Goal: Transaction & Acquisition: Purchase product/service

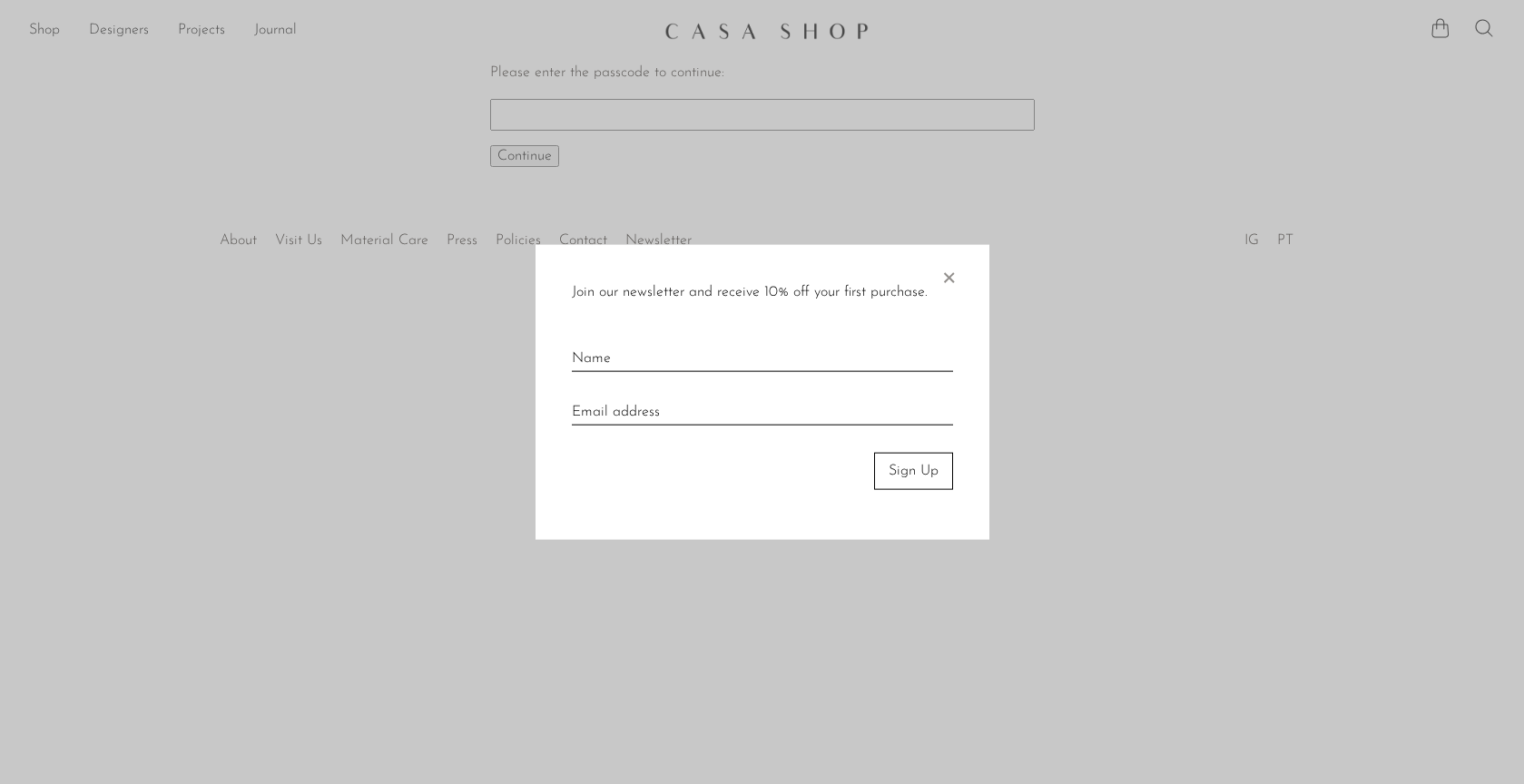
click at [942, 274] on span "×" at bounding box center [948, 274] width 18 height 58
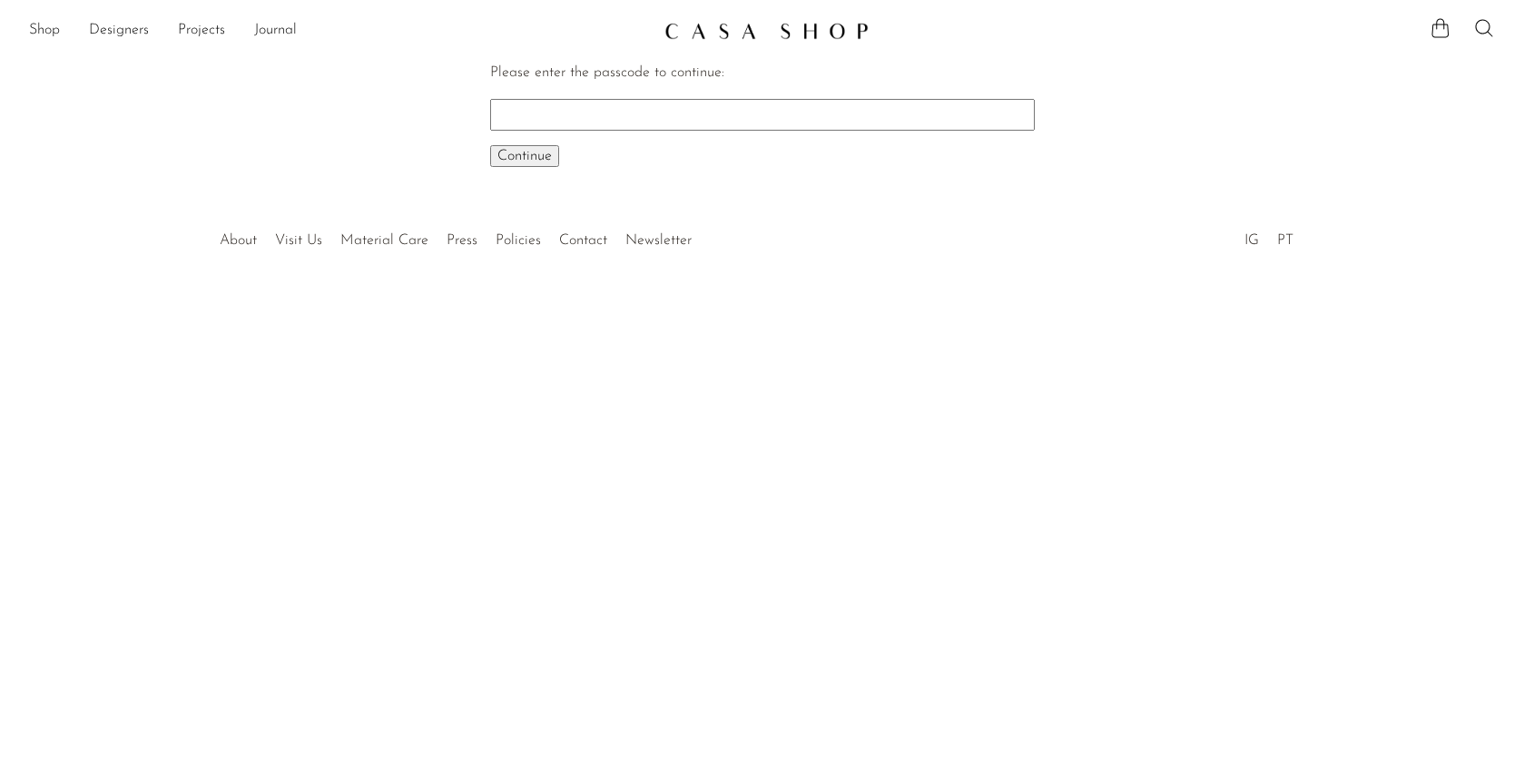
click at [654, 119] on input "Please enter the passcode to continue:" at bounding box center [762, 114] width 545 height 31
paste input "EARLY"
type input "EARLY"
click at [543, 155] on span "Continue" at bounding box center [524, 156] width 54 height 15
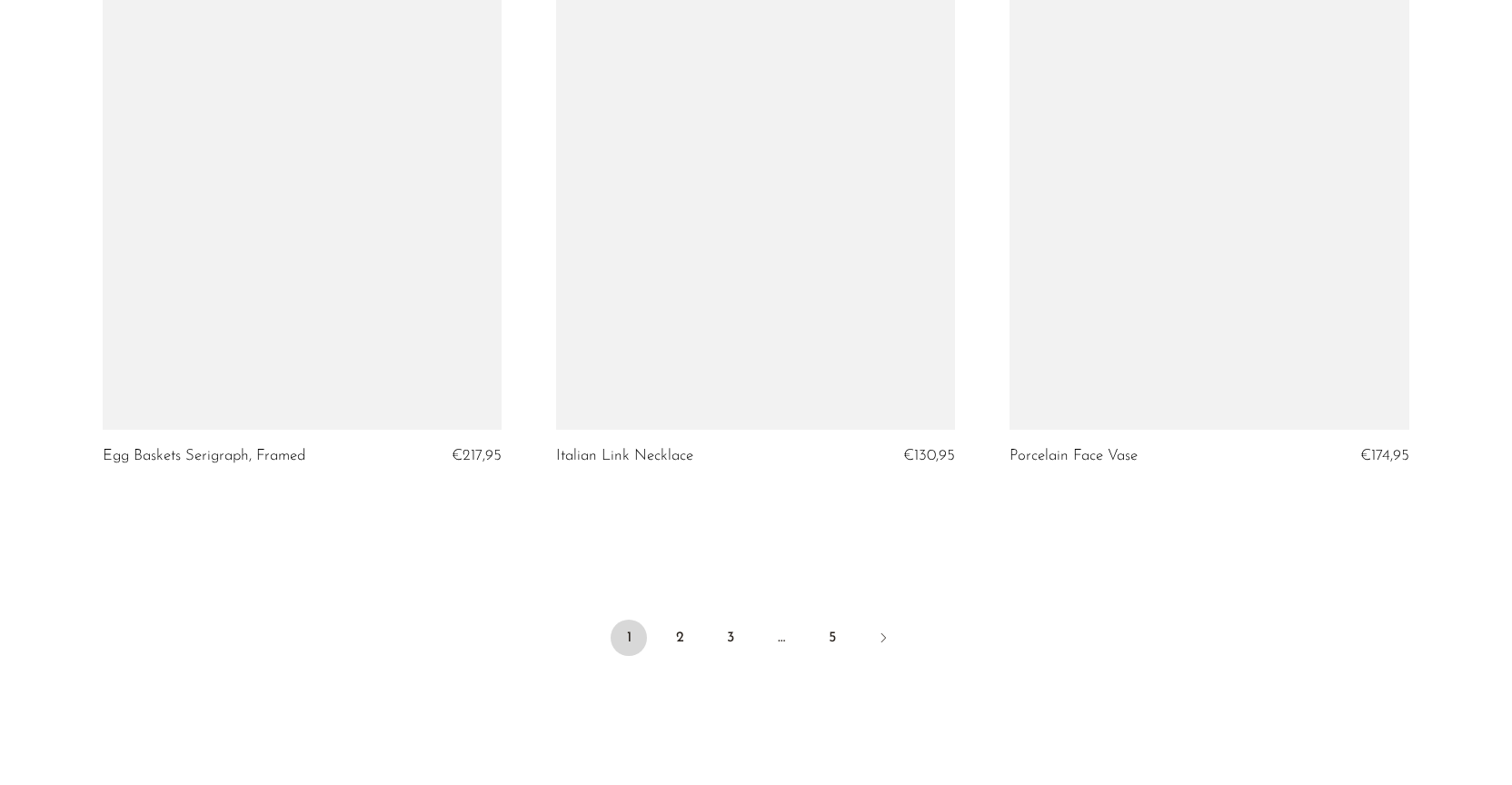
scroll to position [7321, 0]
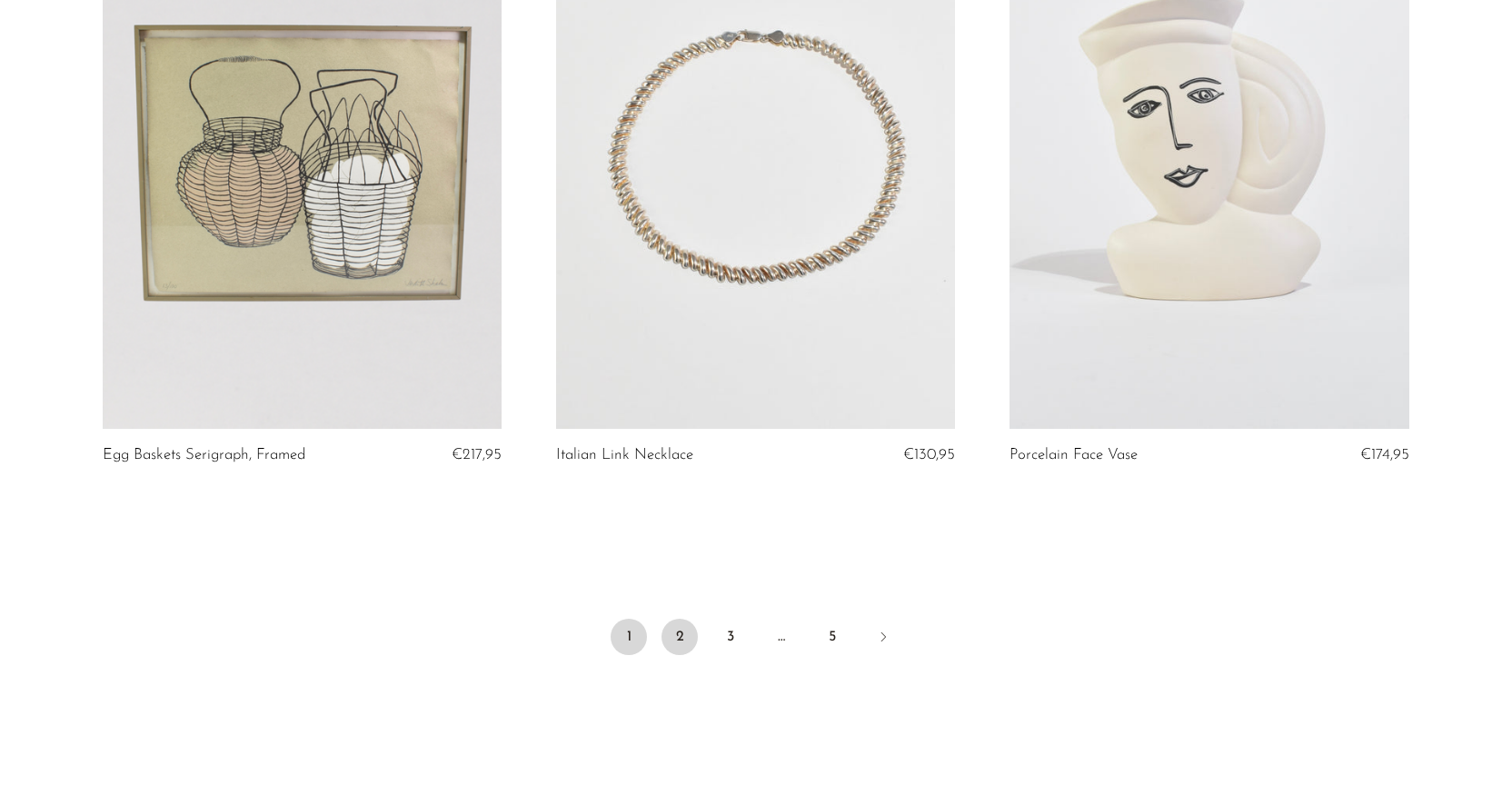
click at [668, 619] on link "2" at bounding box center [680, 637] width 37 height 37
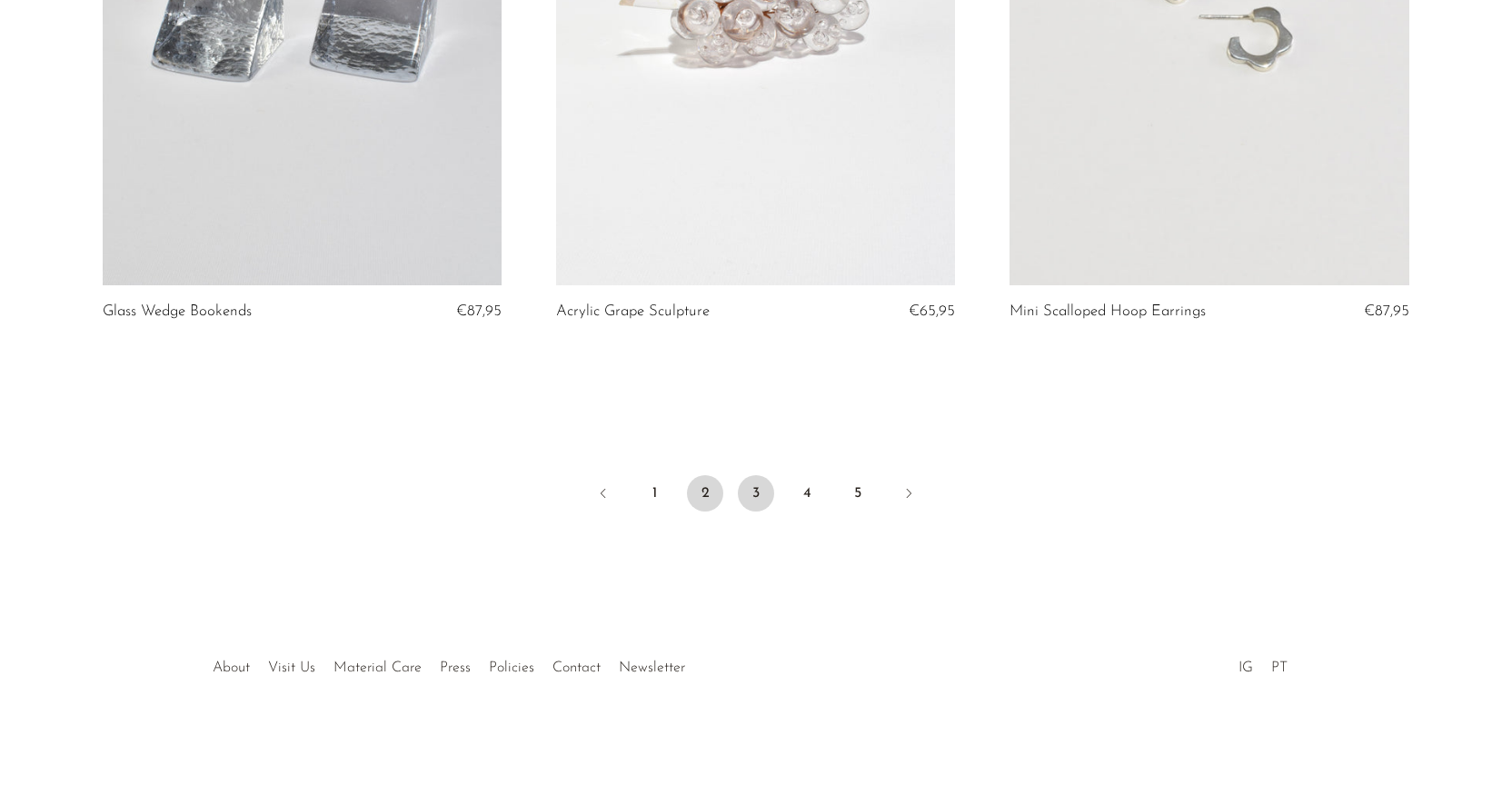
scroll to position [7463, 0]
click at [755, 493] on link "3" at bounding box center [756, 494] width 37 height 37
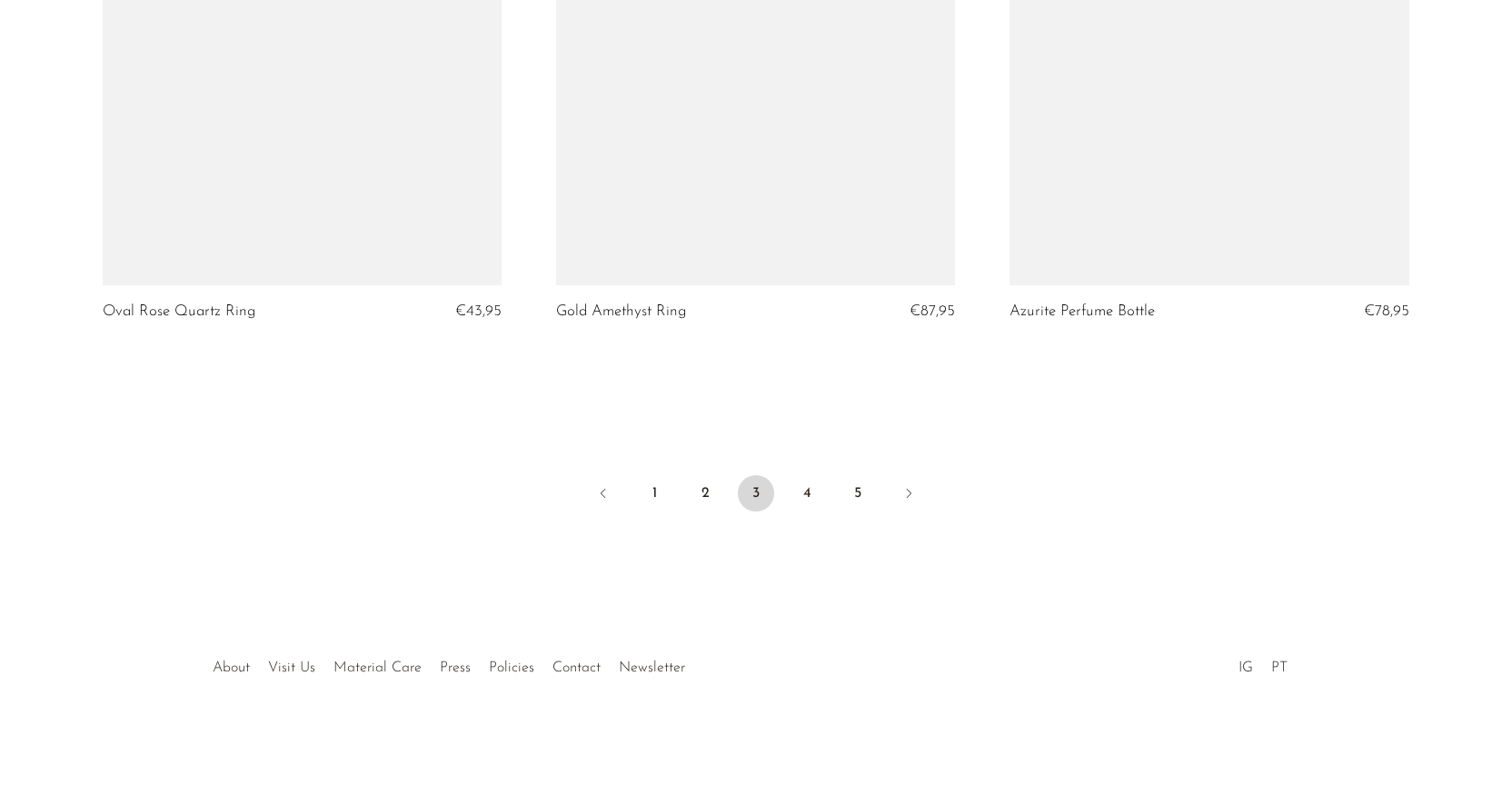
scroll to position [7463, 0]
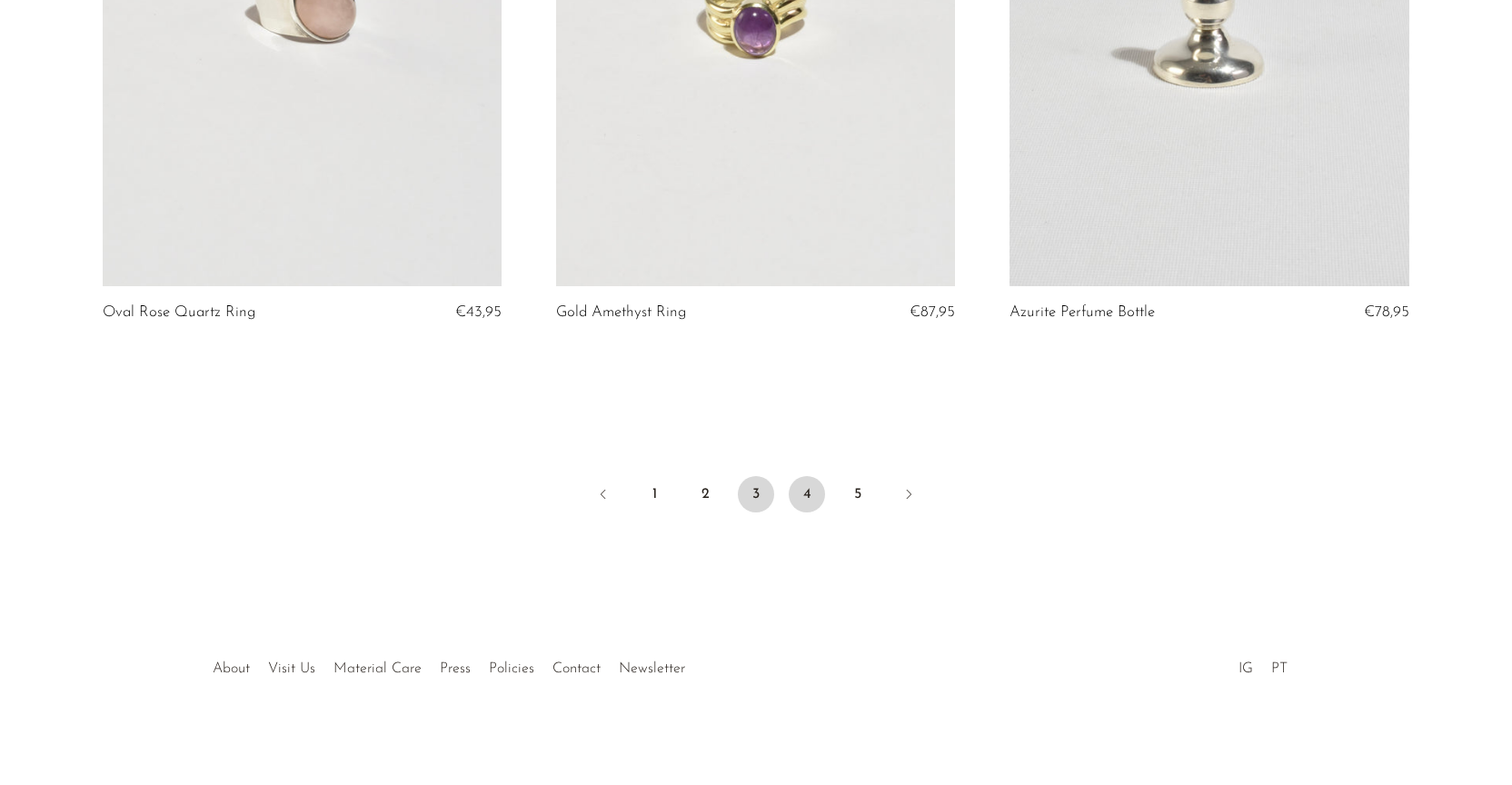
click at [811, 495] on link "4" at bounding box center [807, 494] width 37 height 37
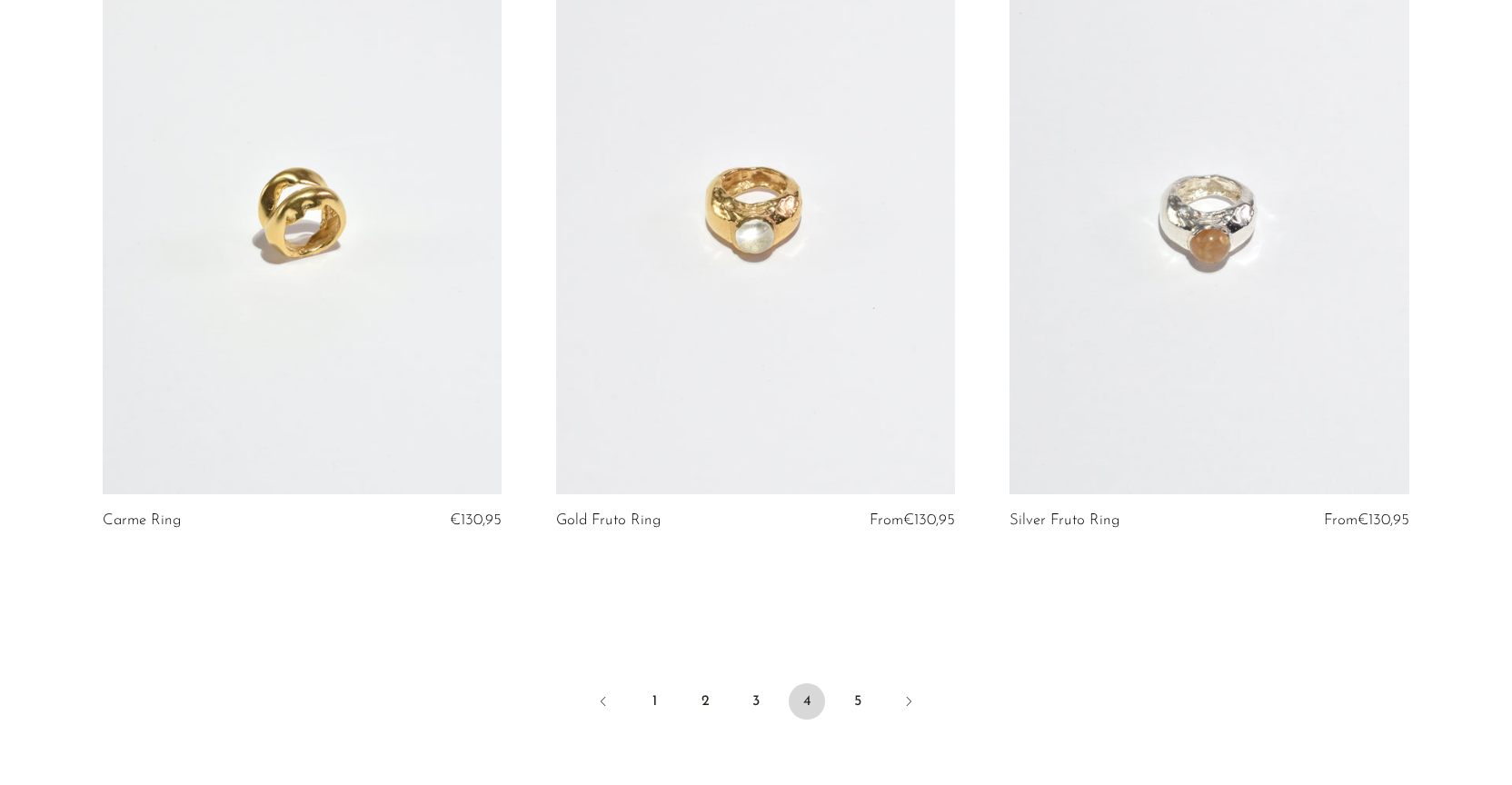
scroll to position [7285, 0]
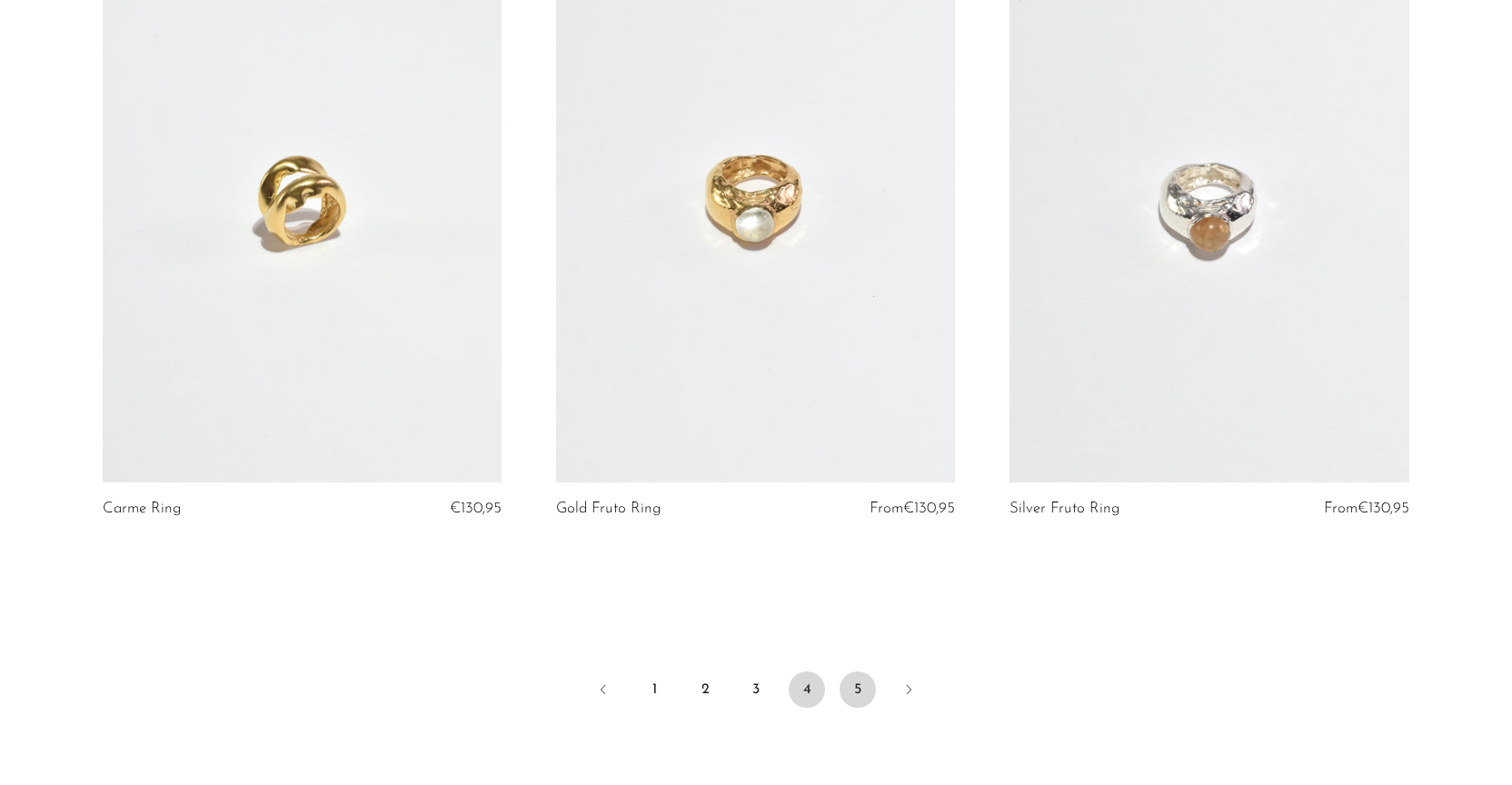
click at [853, 690] on link "5" at bounding box center [858, 690] width 37 height 37
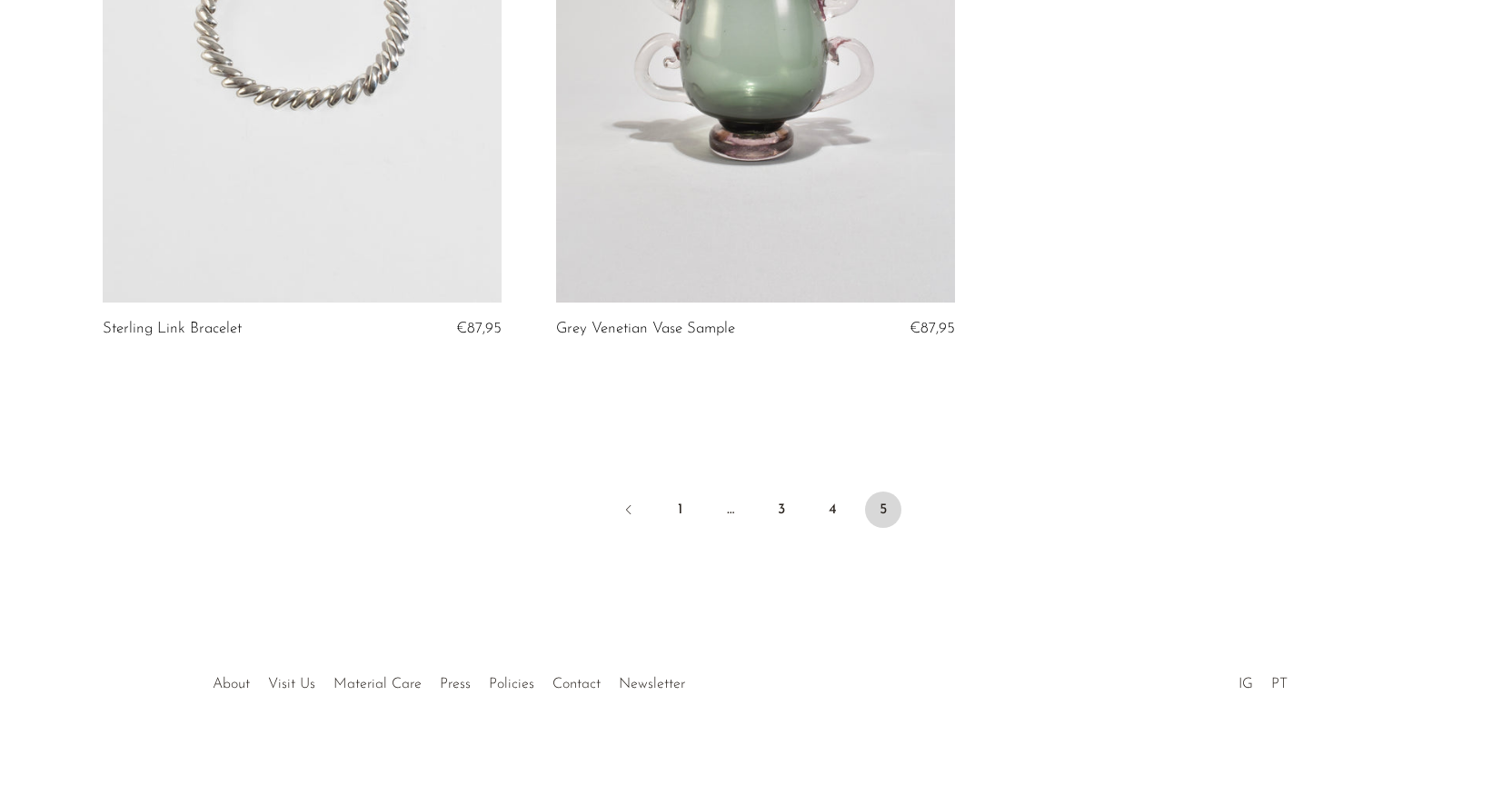
scroll to position [6825, 0]
